Goal: Navigation & Orientation: Find specific page/section

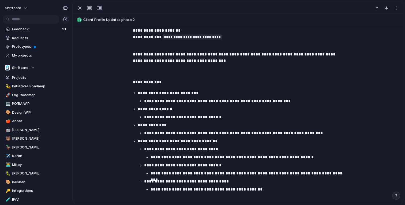
scroll to position [217, 0]
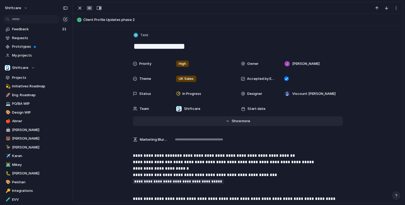
click at [243, 121] on span "more" at bounding box center [246, 120] width 9 height 5
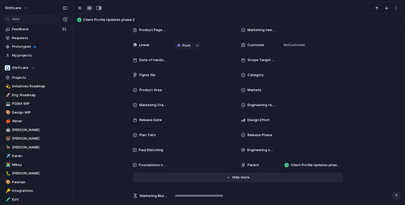
scroll to position [189, 0]
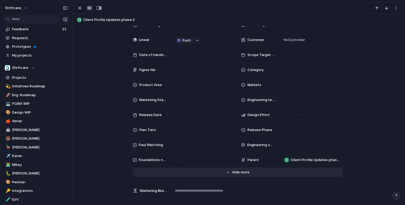
click at [236, 175] on button "Hide Show more" at bounding box center [238, 172] width 210 height 10
